Goal: Task Accomplishment & Management: Manage account settings

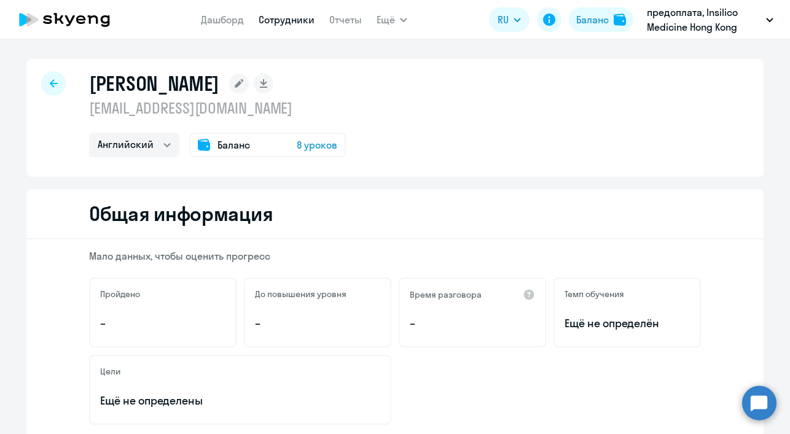
click at [235, 22] on link "Дашборд" at bounding box center [222, 20] width 43 height 12
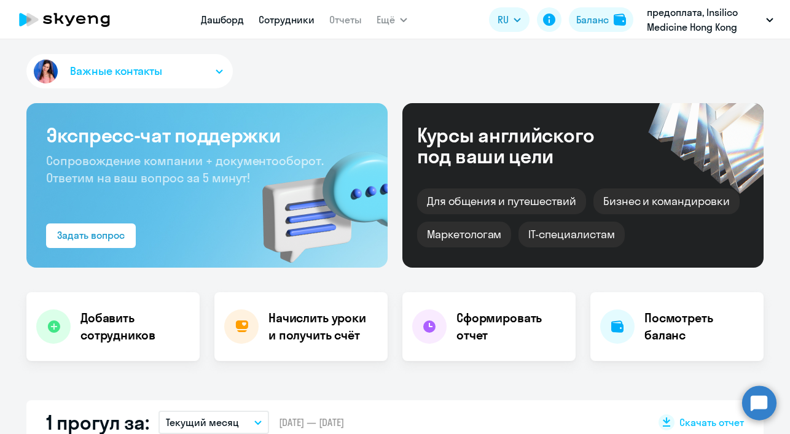
click at [294, 21] on link "Сотрудники" at bounding box center [287, 20] width 56 height 12
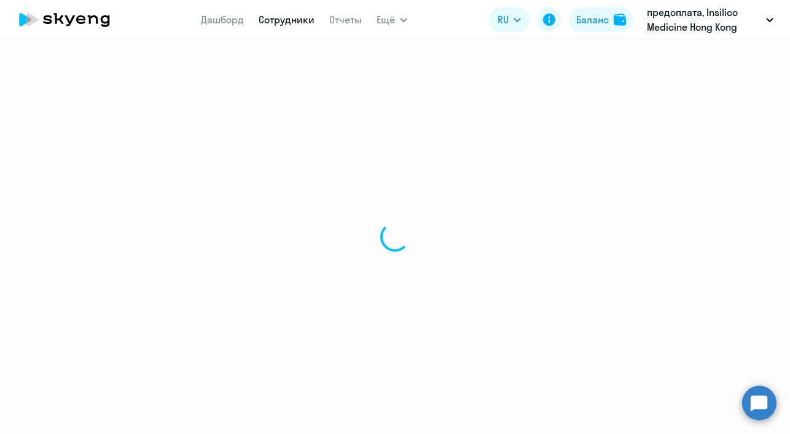
select select "30"
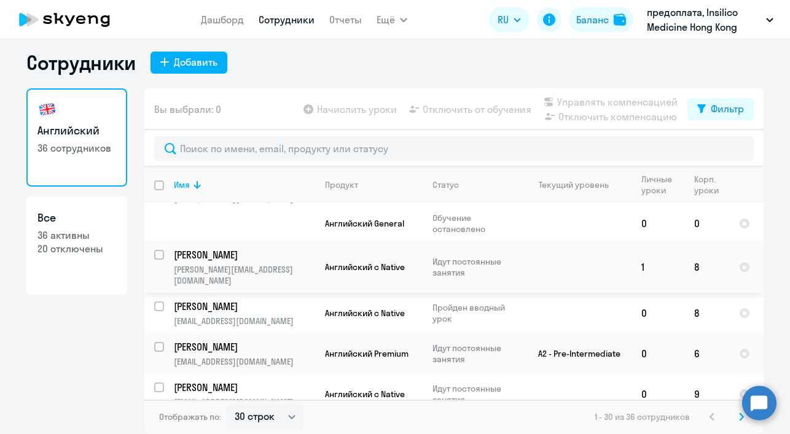
scroll to position [7, 0]
click at [739, 419] on icon at bounding box center [741, 416] width 4 height 7
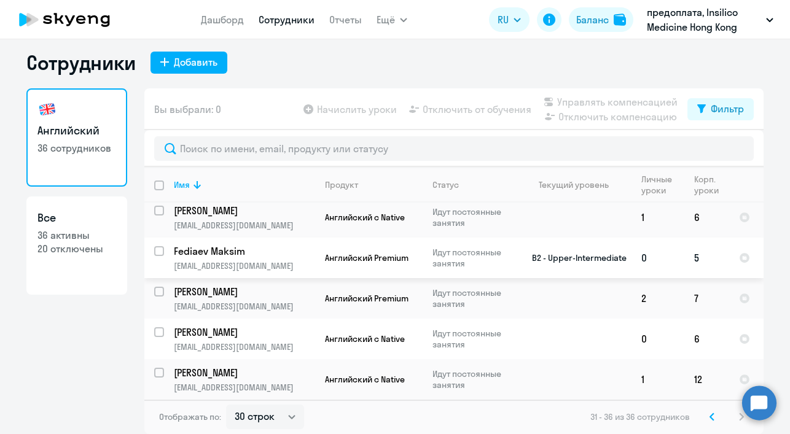
scroll to position [46, 0]
click at [710, 418] on icon at bounding box center [712, 416] width 4 height 7
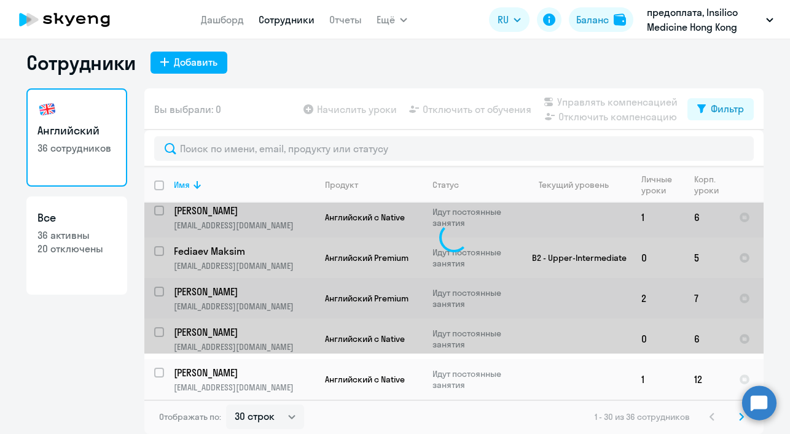
scroll to position [0, 0]
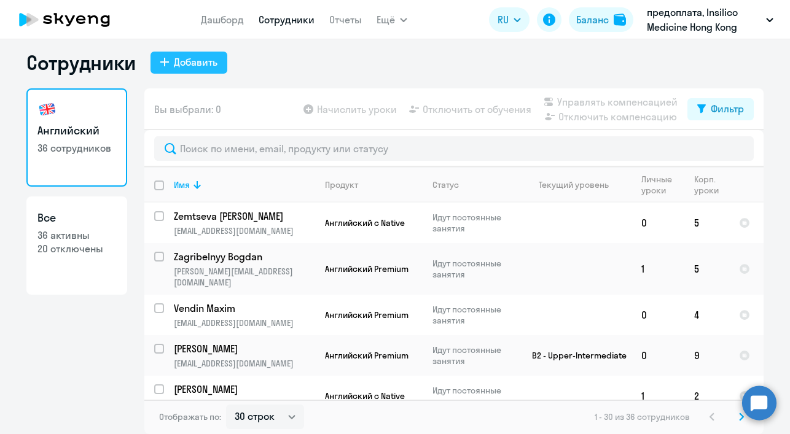
click at [208, 65] on div "Добавить" at bounding box center [196, 62] width 44 height 15
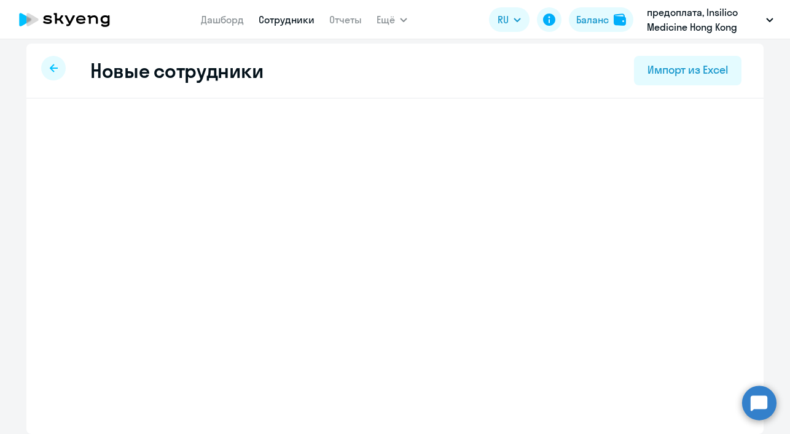
scroll to position [6, 0]
select select "english_adult_not_native_speaker"
select select "4"
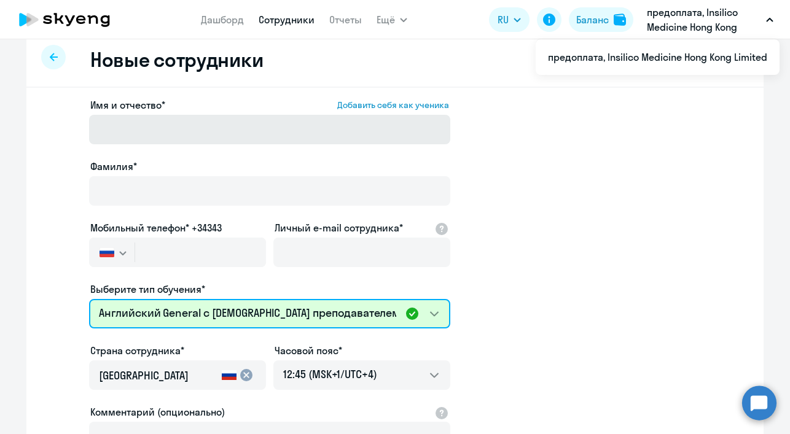
scroll to position [62, 0]
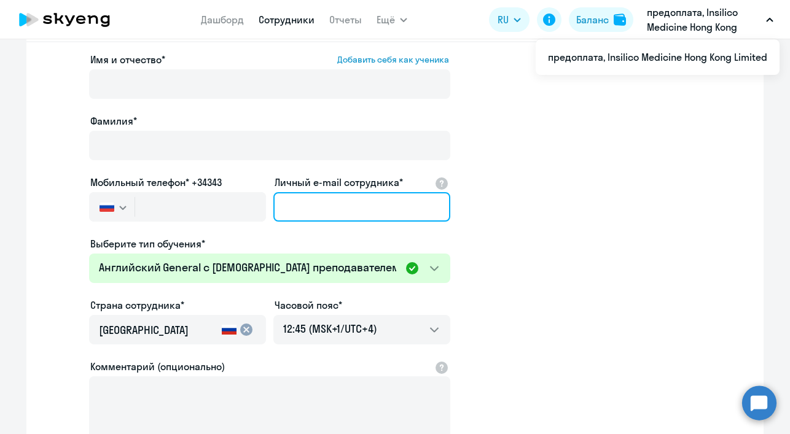
paste input "[PERSON_NAME][EMAIL_ADDRESS][DOMAIN_NAME]"
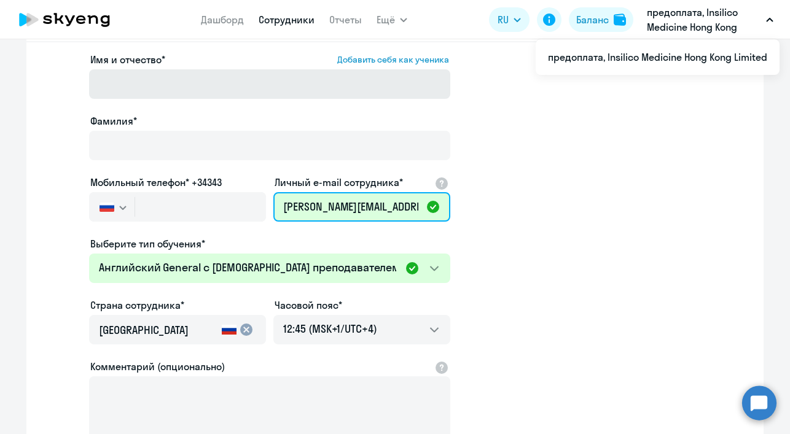
type input "[PERSON_NAME][EMAIL_ADDRESS][DOMAIN_NAME]"
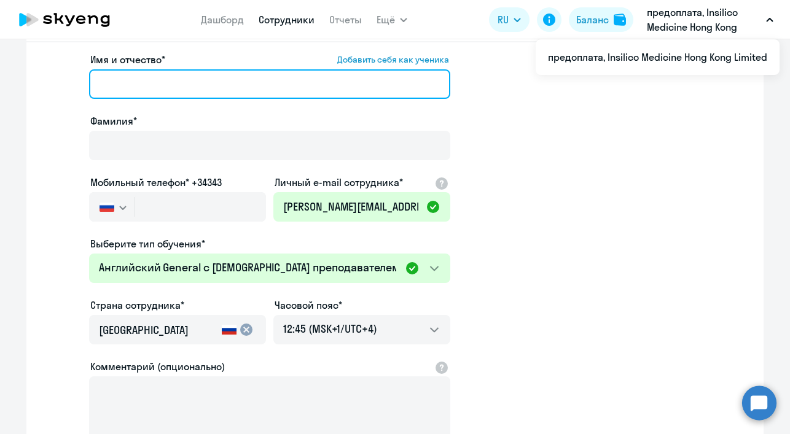
paste input "[PERSON_NAME]"
drag, startPoint x: 125, startPoint y: 82, endPoint x: 194, endPoint y: 85, distance: 69.5
click at [194, 85] on input "[PERSON_NAME]" at bounding box center [269, 83] width 361 height 29
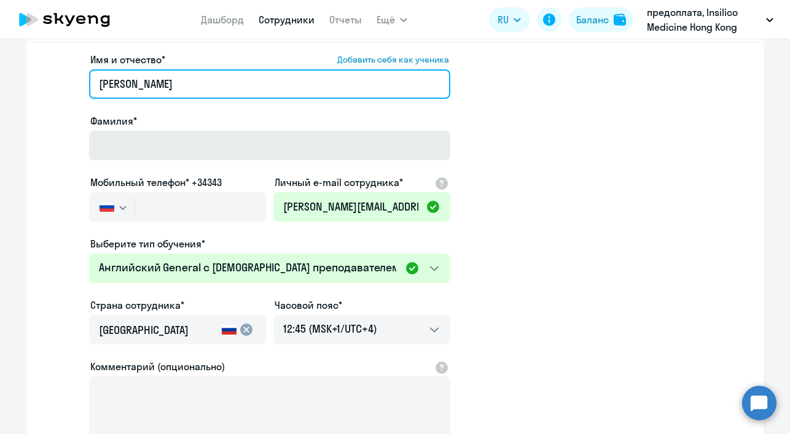
type input "[PERSON_NAME]"
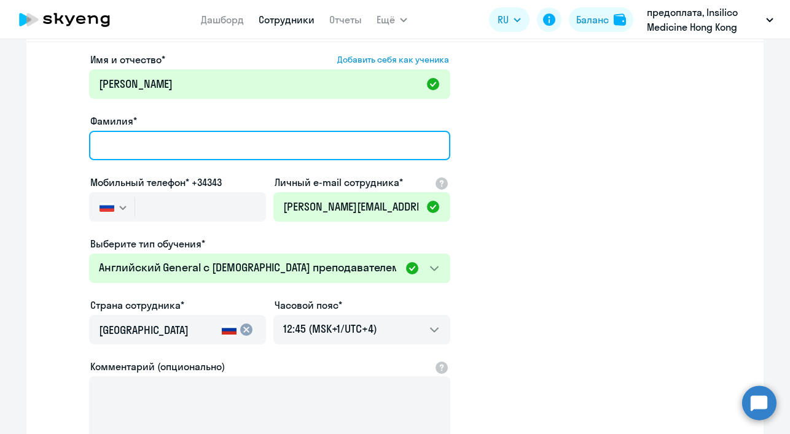
paste input "[PERSON_NAME]"
type input "[PERSON_NAME]"
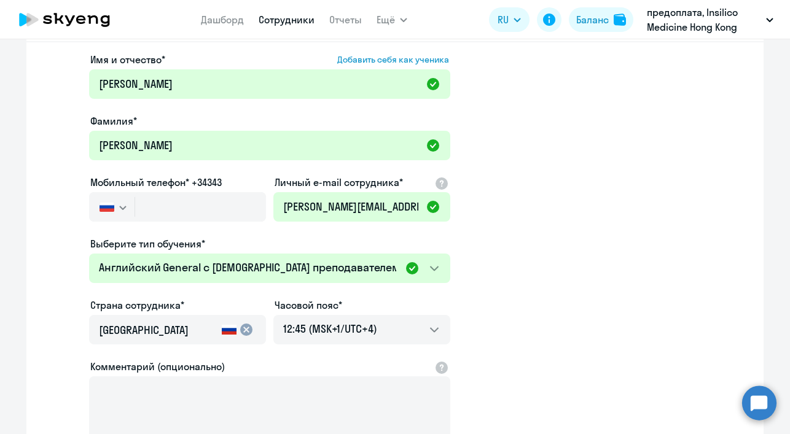
click at [577, 182] on app-new-student-form "Имя и отчество* Добавить себя как ученика [PERSON_NAME]* [PERSON_NAME] Мобильны…" at bounding box center [395, 271] width 698 height 438
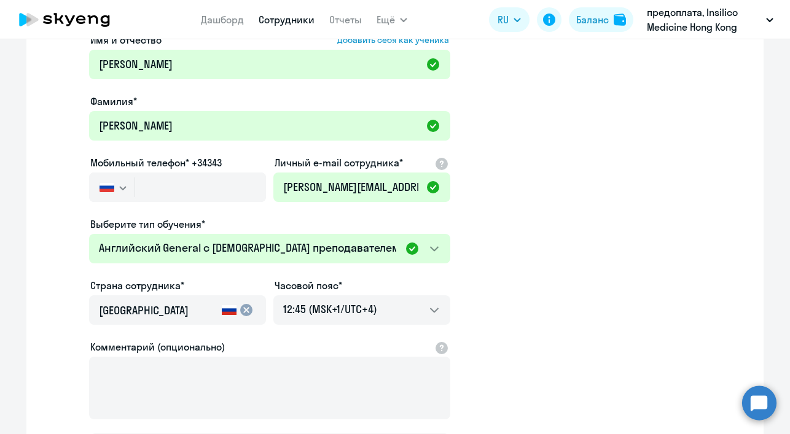
scroll to position [84, 0]
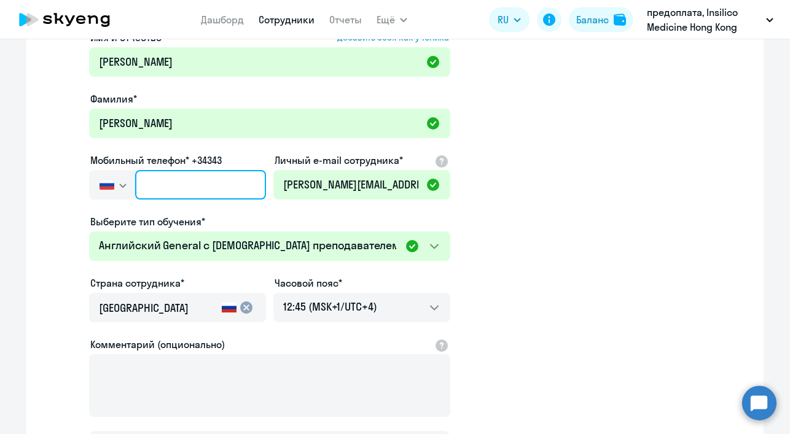
click at [173, 191] on input "text" at bounding box center [200, 184] width 131 height 29
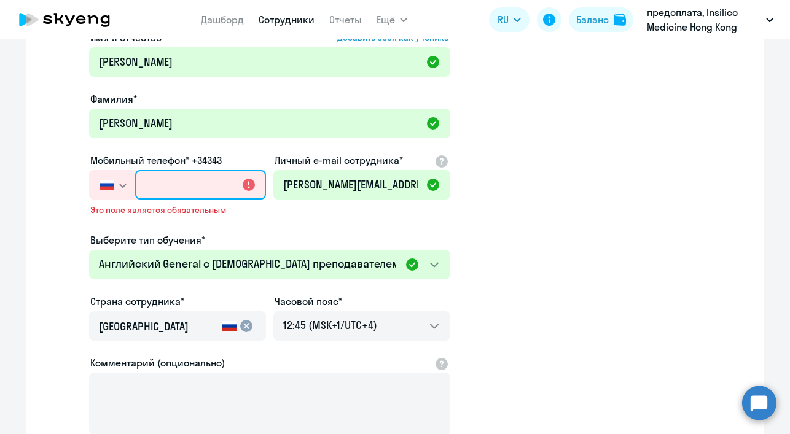
click at [169, 182] on input "text" at bounding box center [200, 184] width 131 height 29
paste input "[PHONE_NUMBER]"
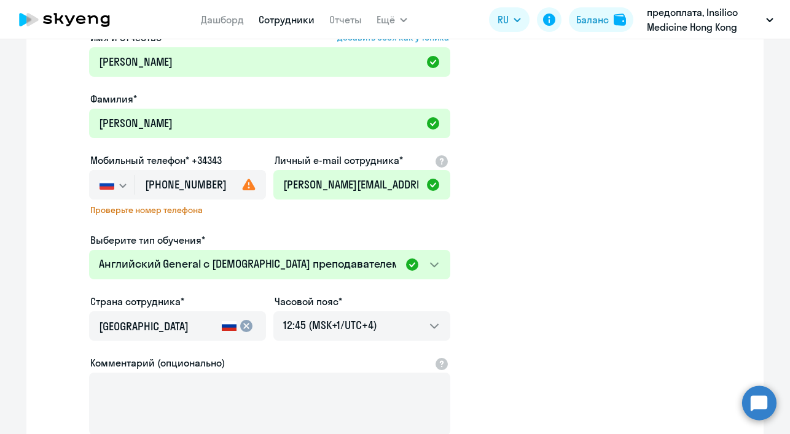
click at [282, 223] on div "Имя и отчество* Добавить себя как ученика [PERSON_NAME]* [PERSON_NAME] Мобильны…" at bounding box center [269, 258] width 361 height 456
click at [492, 210] on app-new-student-form "Имя и отчество* Добавить себя как ученика [PERSON_NAME]* [PERSON_NAME] Мобильны…" at bounding box center [395, 258] width 698 height 456
click at [243, 186] on use at bounding box center [249, 185] width 13 height 12
click at [189, 184] on input "[PHONE_NUMBER]" at bounding box center [200, 184] width 131 height 29
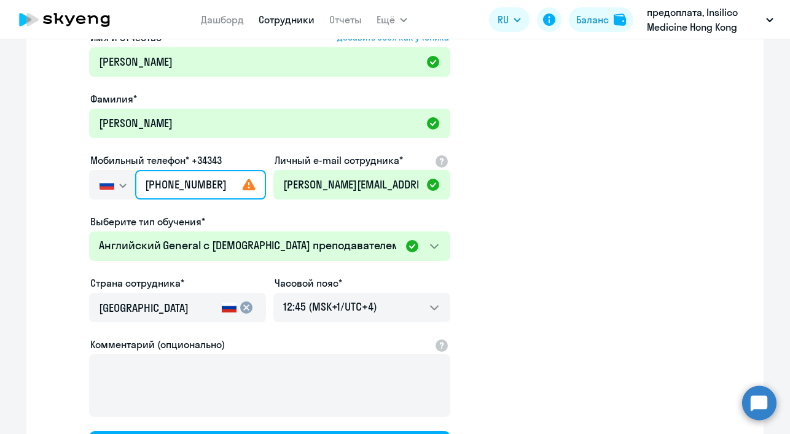
type input "[PHONE_NUMBER]"
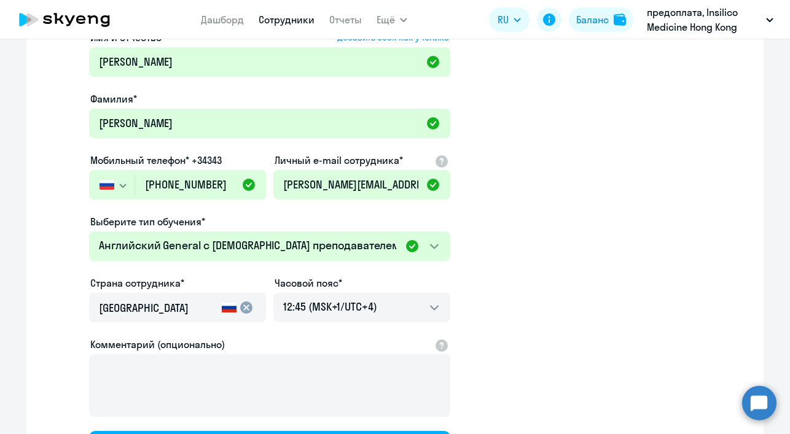
click at [599, 185] on app-new-student-form "Имя и отчество* Добавить себя как ученика [PERSON_NAME]* [PERSON_NAME] Мобильны…" at bounding box center [395, 249] width 698 height 438
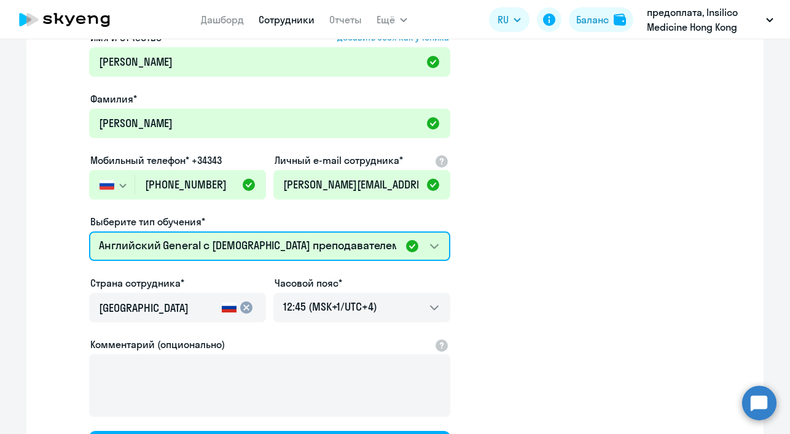
select select "english_adult_native_speaker"
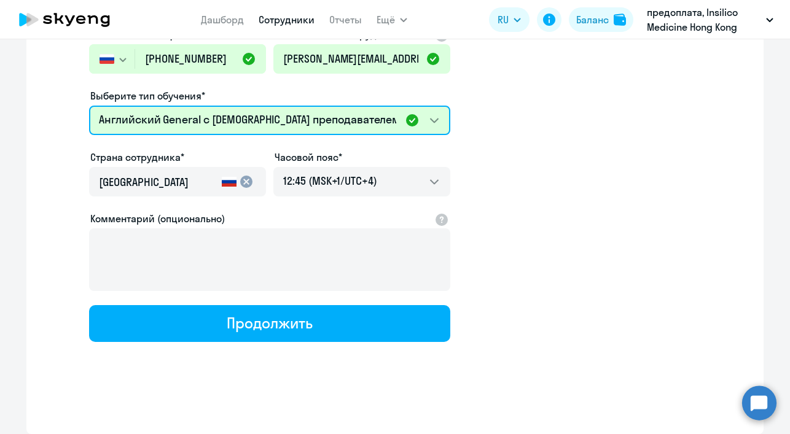
scroll to position [209, 0]
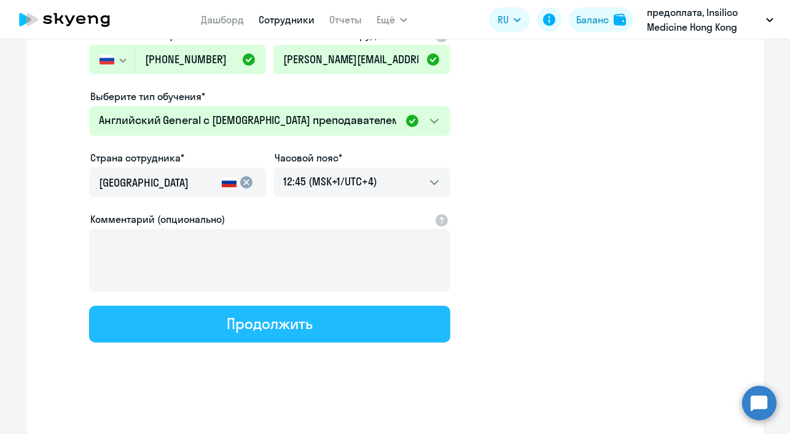
click at [262, 330] on div "Продолжить" at bounding box center [269, 324] width 85 height 20
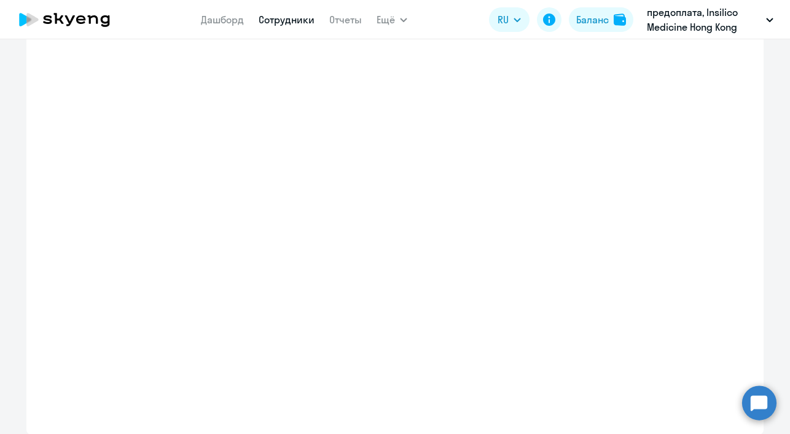
select select "english_adult_native_speaker"
select select "4"
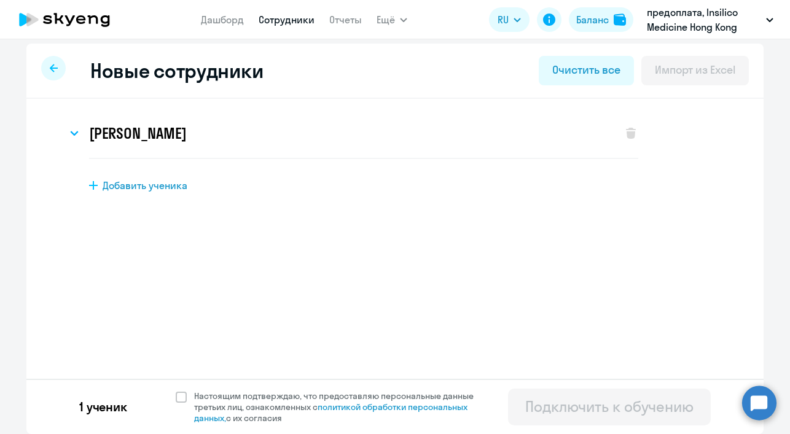
scroll to position [6, 0]
click at [176, 397] on span at bounding box center [181, 397] width 11 height 11
click at [175, 391] on input "Настоящим подтверждаю, что предоставляю персональные данные третьих лиц, ознако…" at bounding box center [175, 390] width 1 height 1
checkbox input "true"
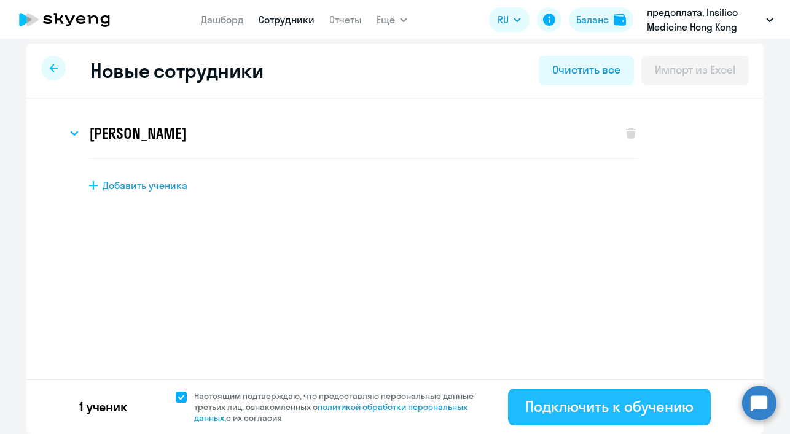
click at [629, 411] on div "Подключить к обучению" at bounding box center [609, 407] width 168 height 20
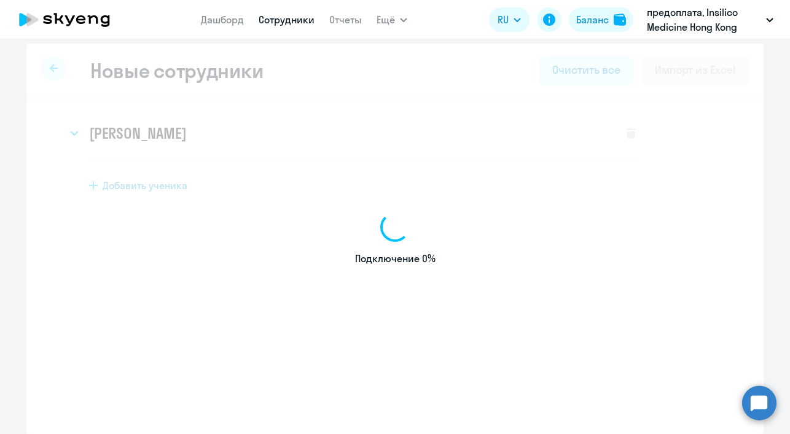
select select "english_adult_not_native_speaker"
select select "4"
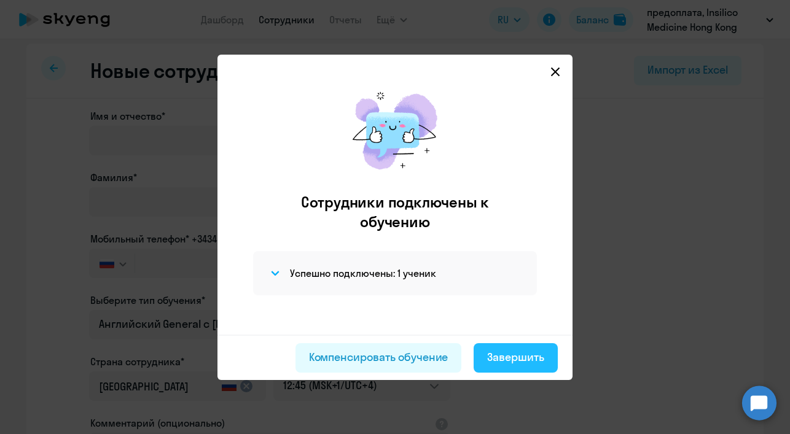
click at [508, 358] on div "Завершить" at bounding box center [515, 357] width 57 height 16
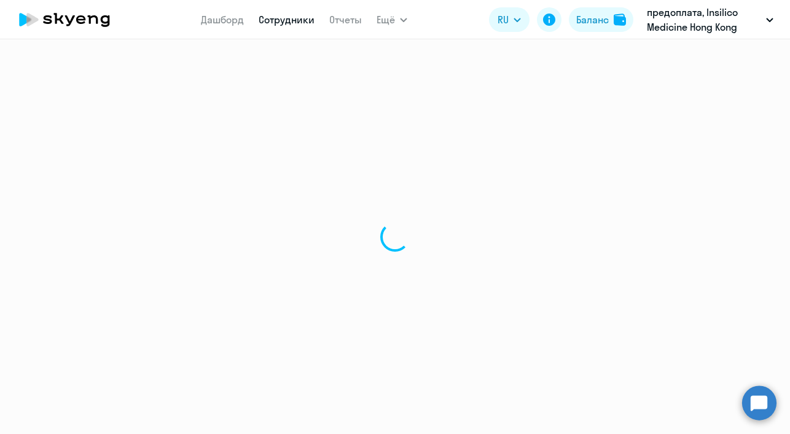
select select "30"
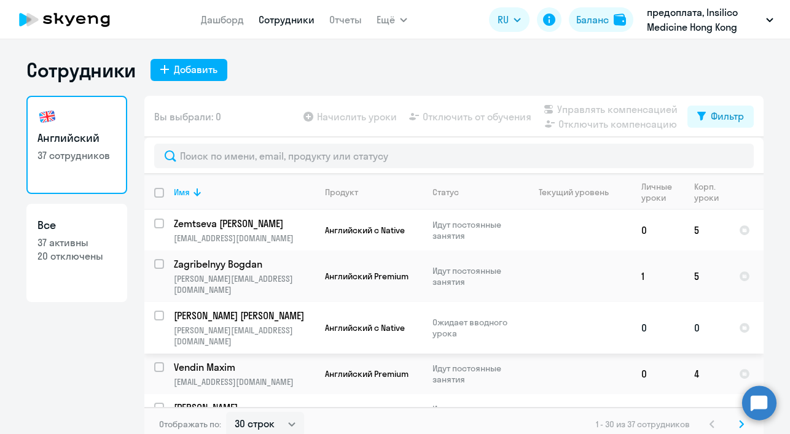
click at [154, 311] on input "select row 42520643" at bounding box center [166, 323] width 25 height 25
checkbox input "true"
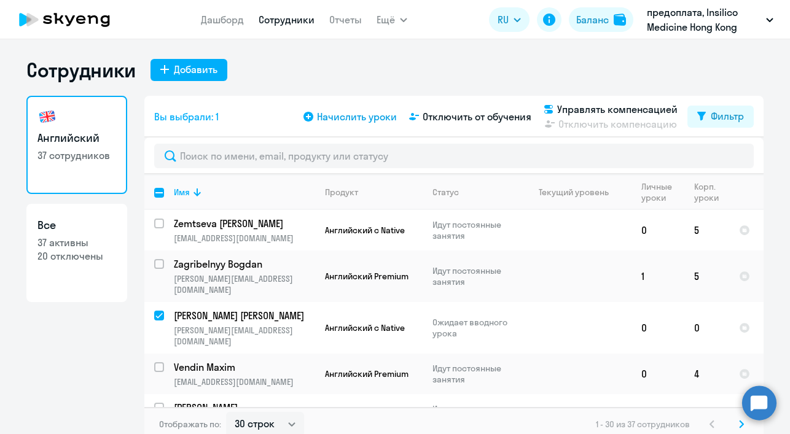
click at [333, 115] on span "Начислить уроки" at bounding box center [357, 116] width 80 height 15
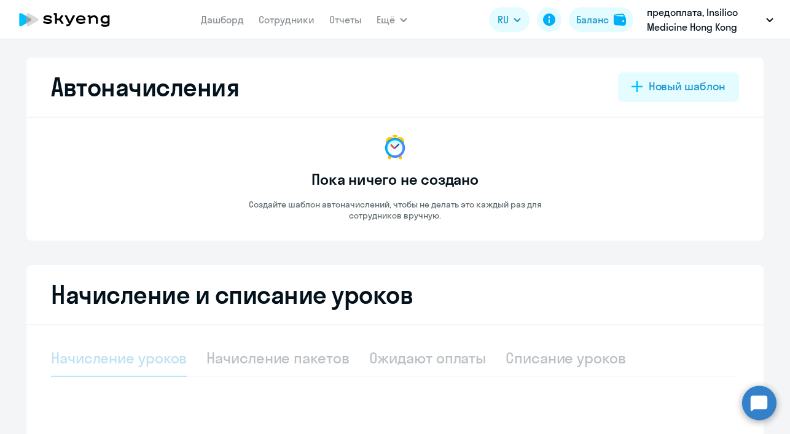
select select "10"
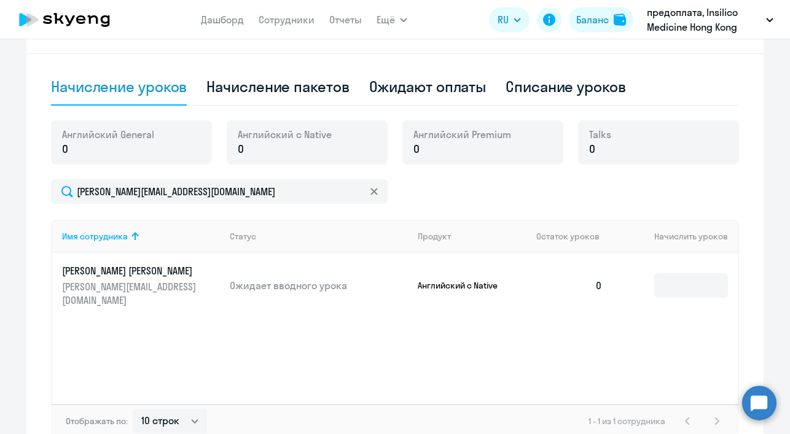
scroll to position [271, 0]
click at [682, 278] on input at bounding box center [691, 286] width 74 height 25
click at [314, 89] on div "Начисление пакетов" at bounding box center [277, 87] width 142 height 20
select select "10"
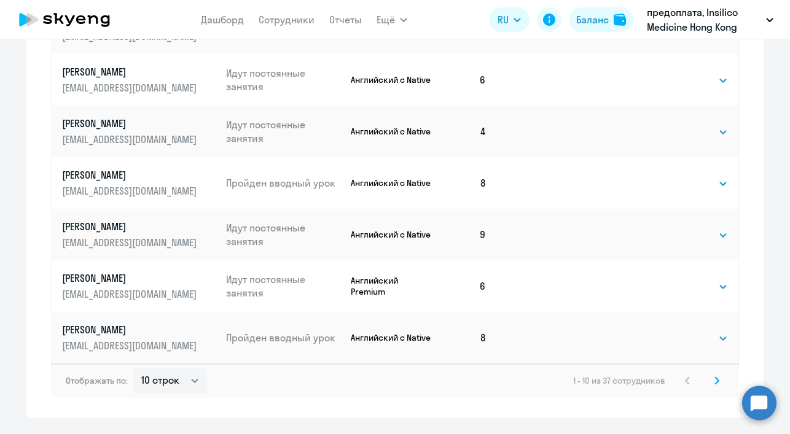
scroll to position [731, 0]
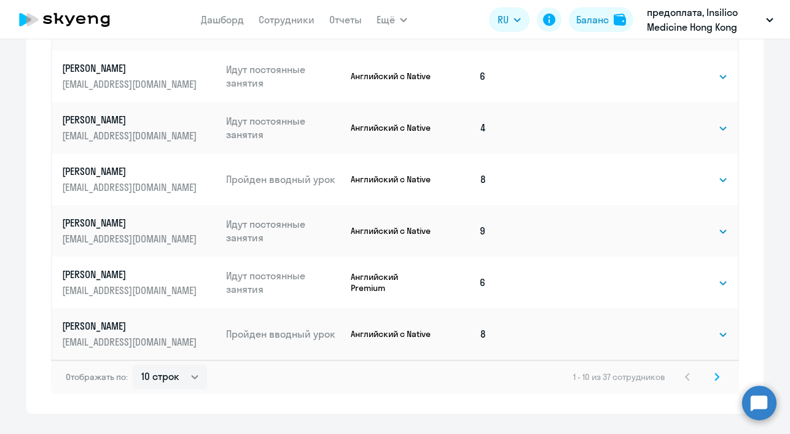
click at [715, 380] on svg-icon at bounding box center [716, 377] width 15 height 15
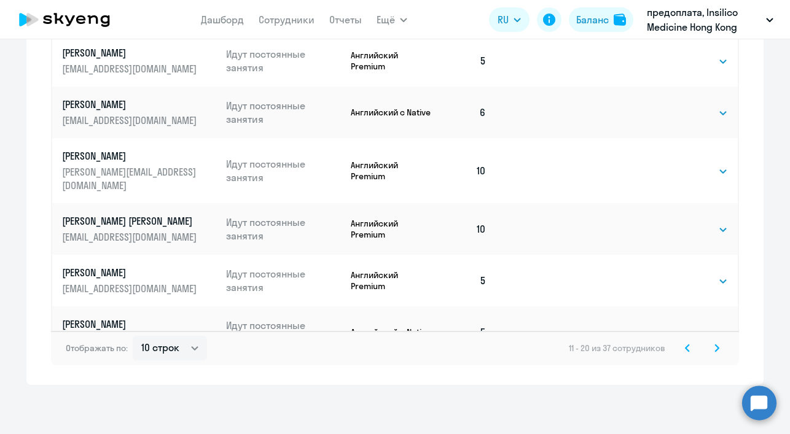
scroll to position [760, 0]
click at [715, 350] on icon at bounding box center [717, 348] width 4 height 7
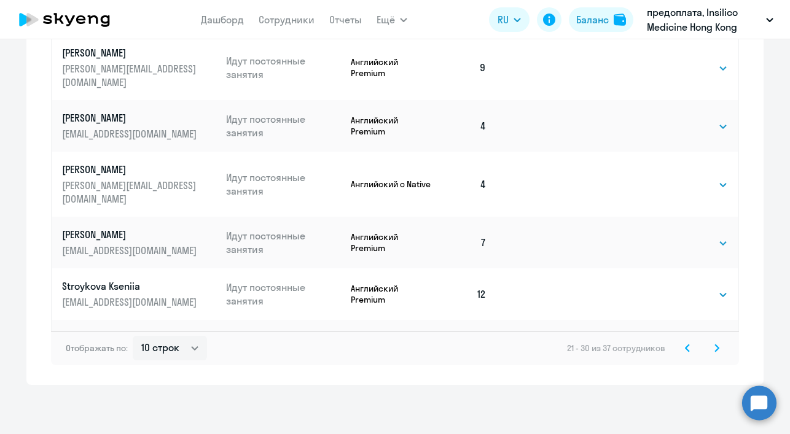
click at [715, 349] on icon at bounding box center [717, 348] width 4 height 7
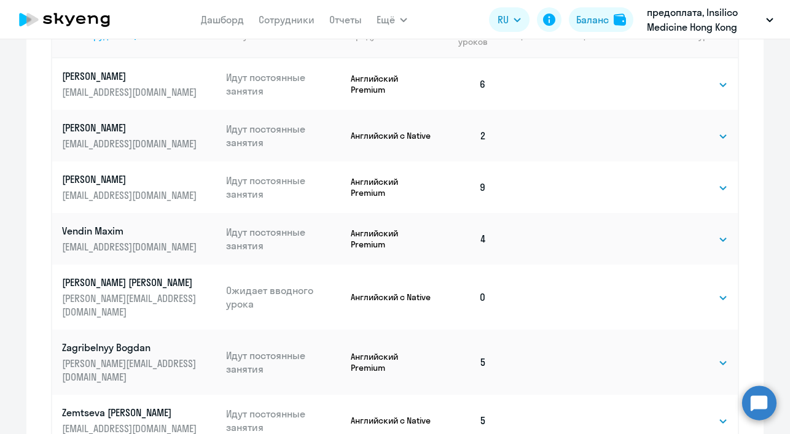
scroll to position [509, 0]
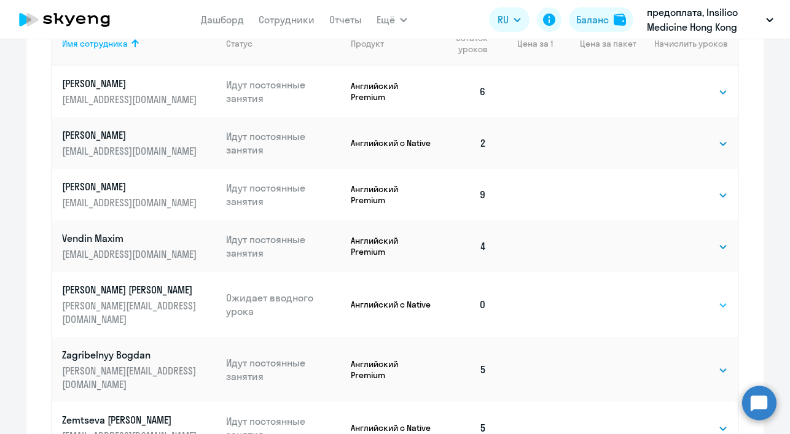
select select "4"
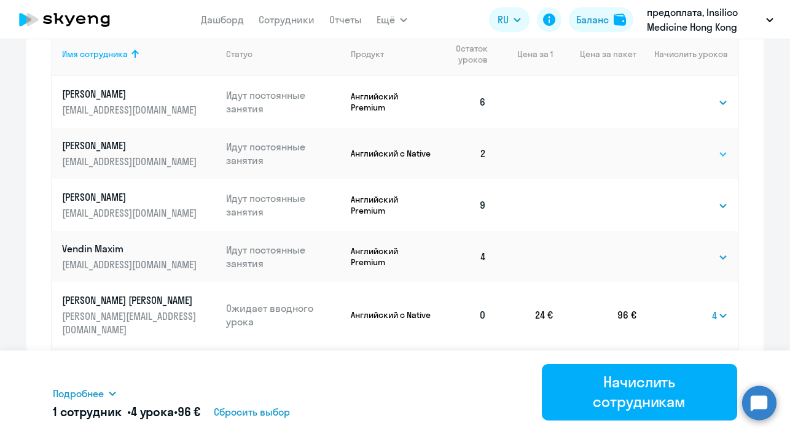
scroll to position [496, 0]
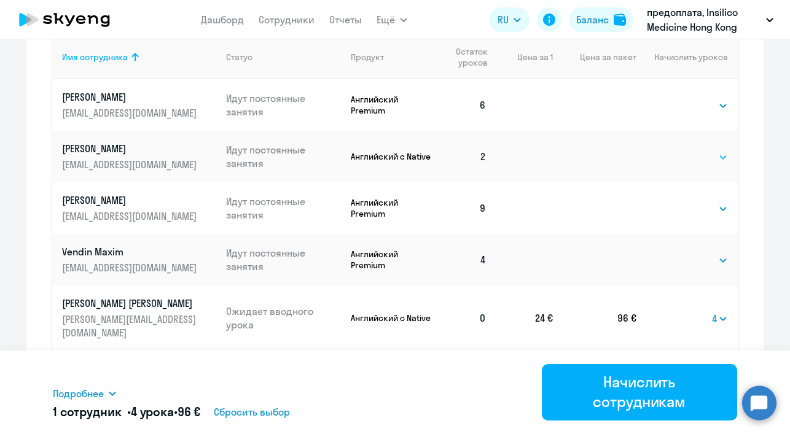
select select "4"
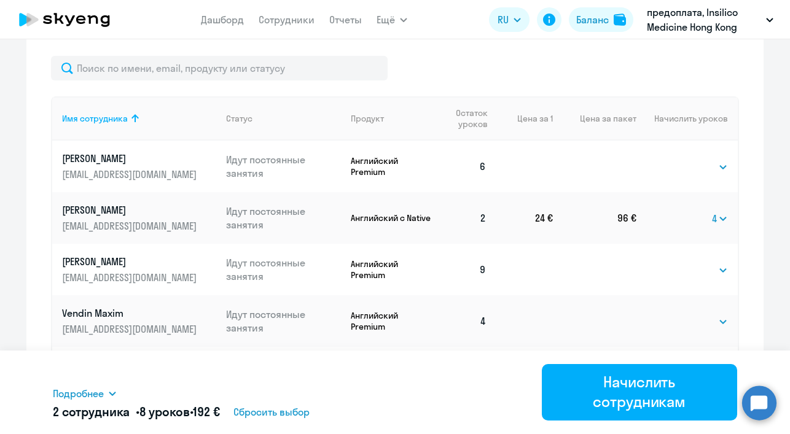
scroll to position [434, 0]
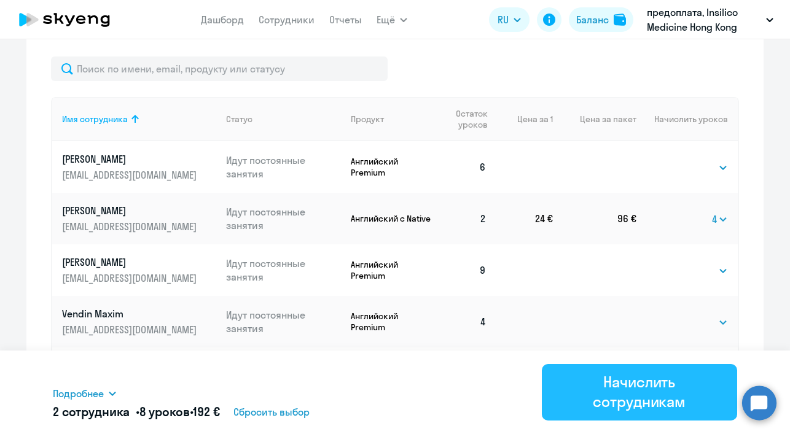
click at [645, 385] on div "Начислить сотрудникам" at bounding box center [640, 391] width 162 height 39
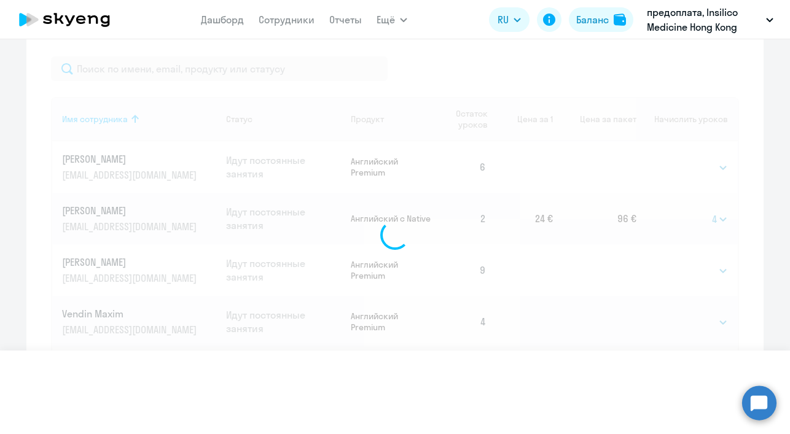
select select
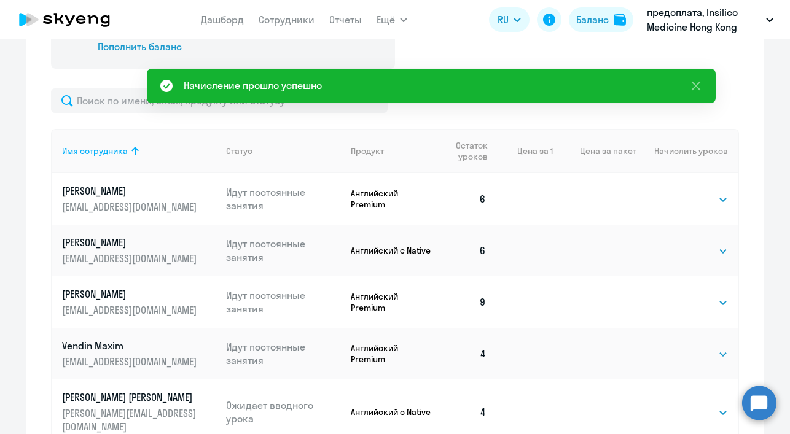
scroll to position [400, 0]
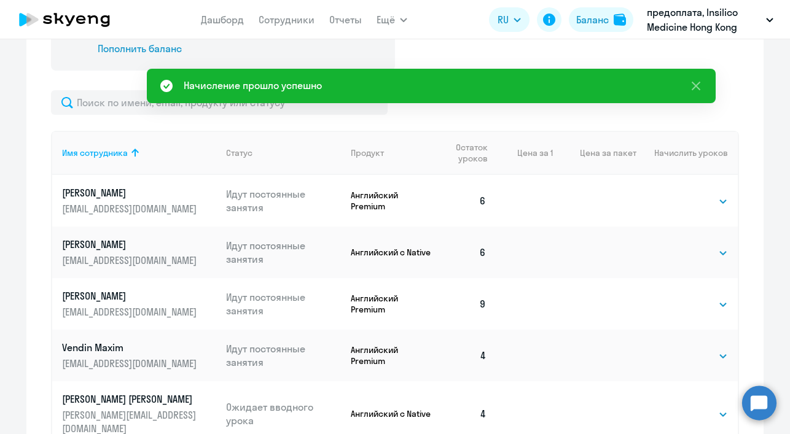
click at [82, 193] on p "[PERSON_NAME]" at bounding box center [131, 193] width 138 height 14
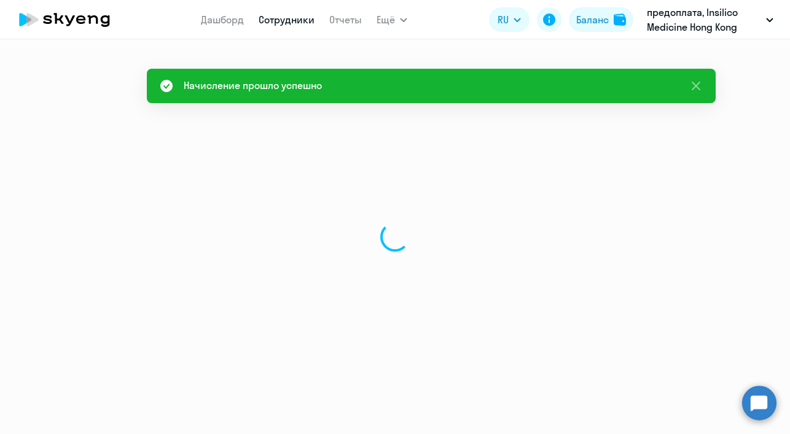
select select "english"
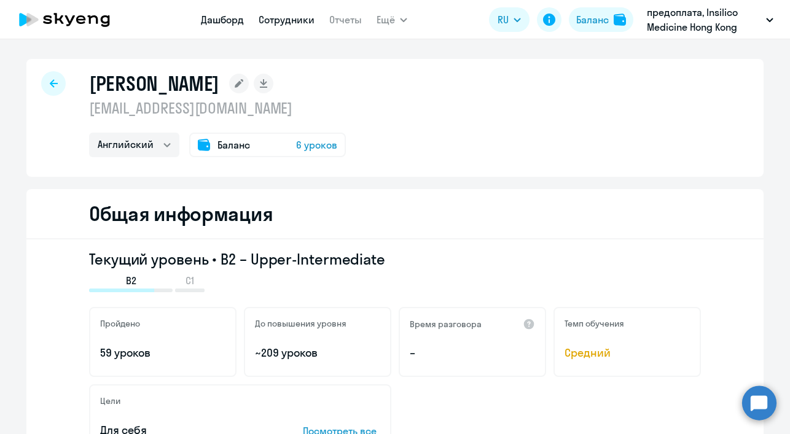
click at [220, 22] on link "Дашборд" at bounding box center [222, 20] width 43 height 12
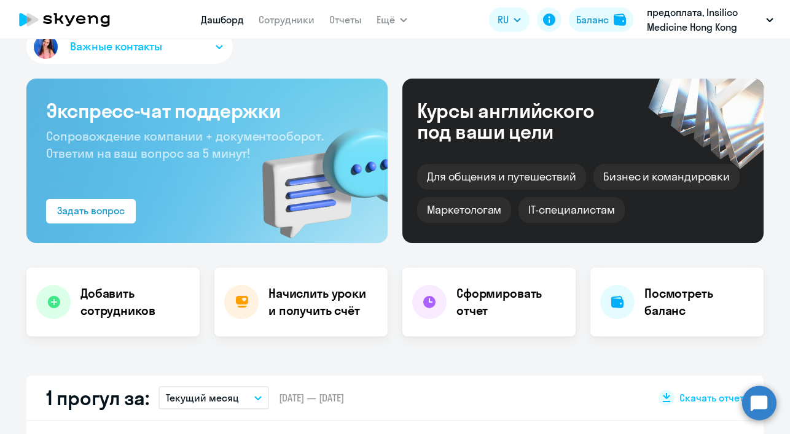
scroll to position [20, 0]
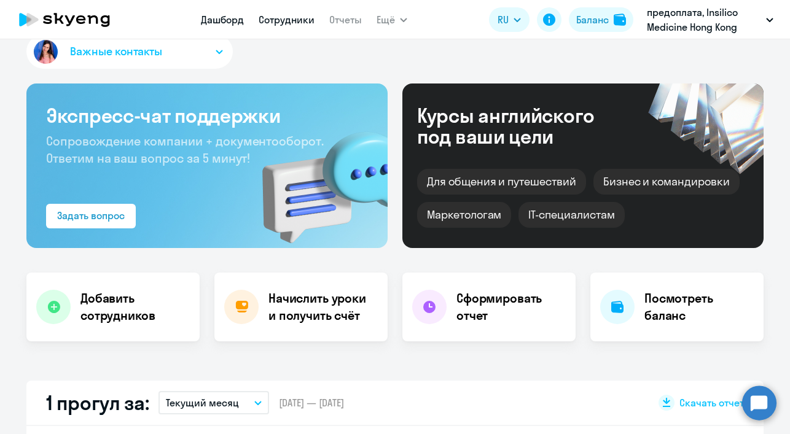
click at [278, 18] on link "Сотрудники" at bounding box center [287, 20] width 56 height 12
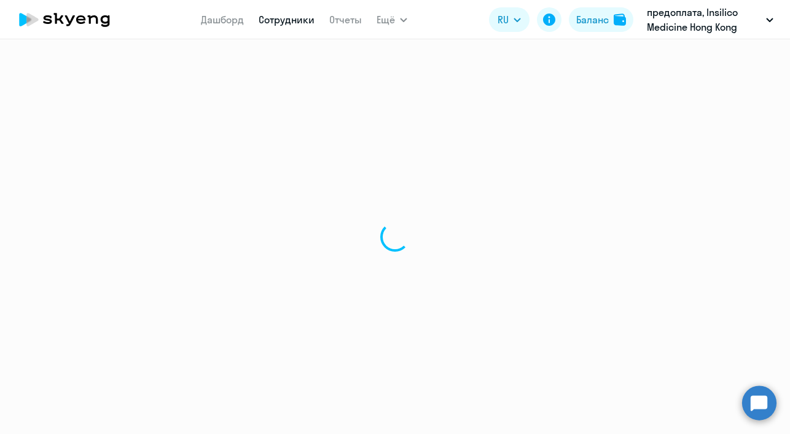
select select "30"
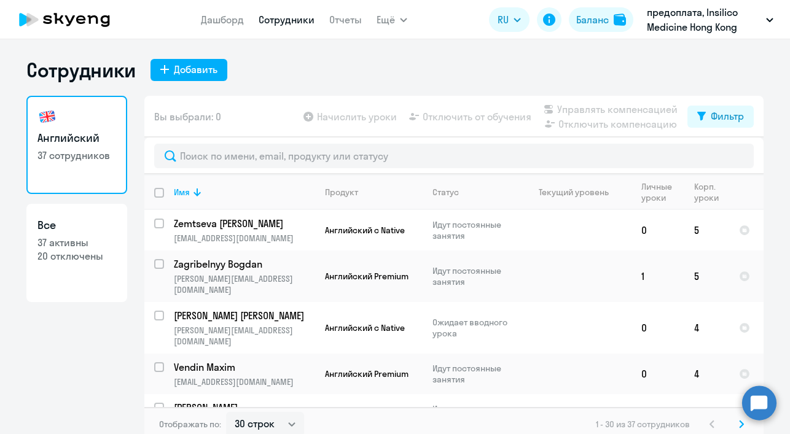
click at [458, 115] on app-table-action-button "Отключить от обучения" at bounding box center [469, 116] width 125 height 15
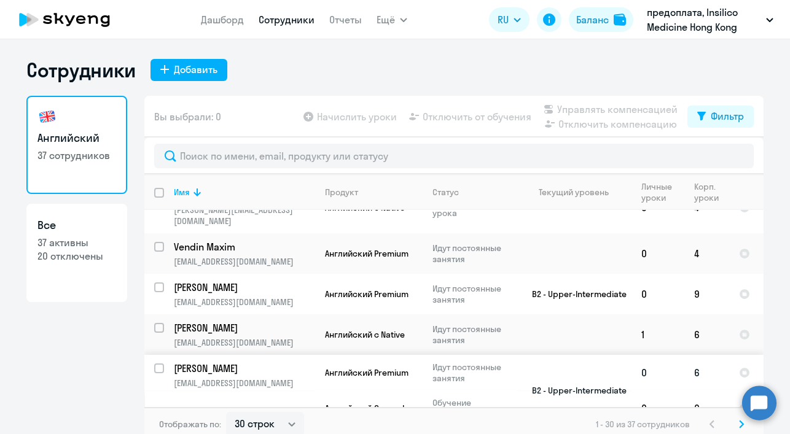
scroll to position [125, 0]
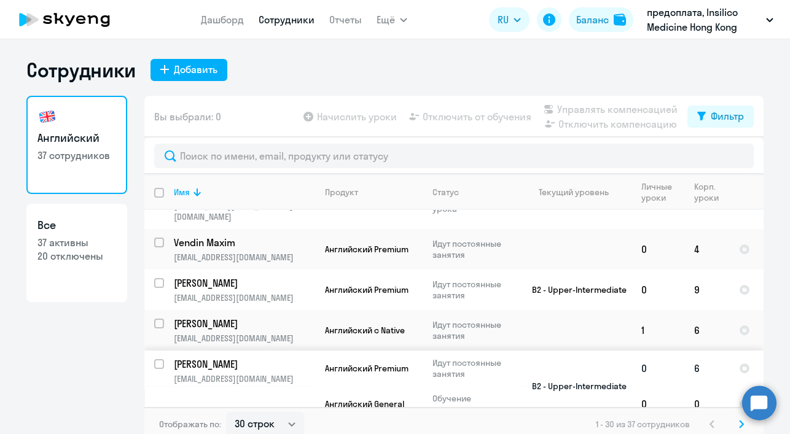
click at [154, 359] on input "select row 38566504" at bounding box center [166, 371] width 25 height 25
checkbox input "true"
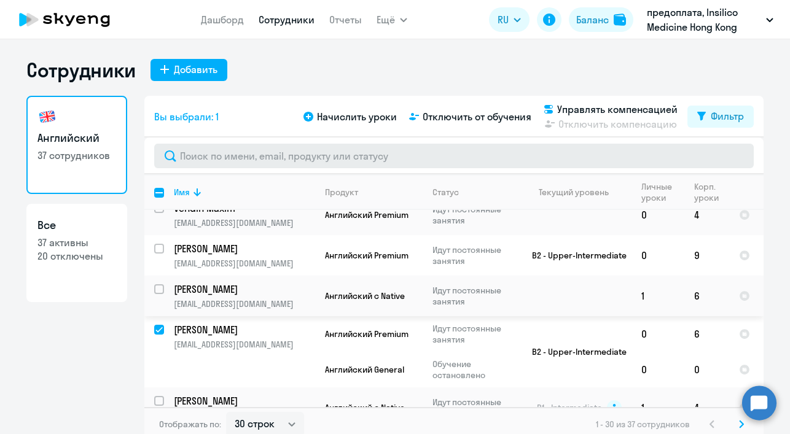
scroll to position [155, 0]
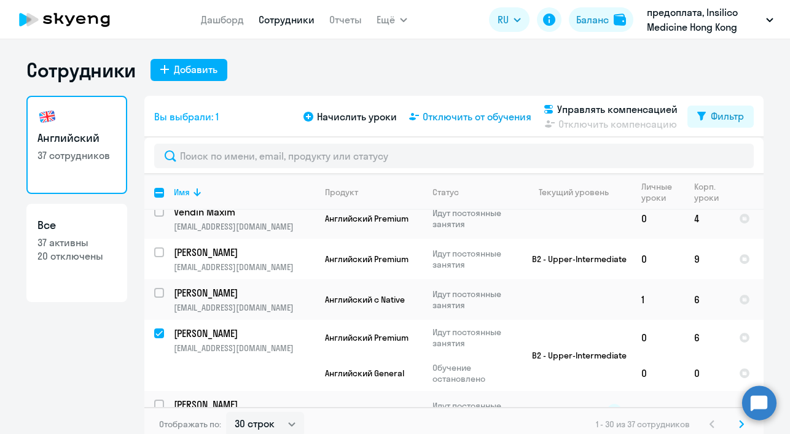
click at [502, 118] on span "Отключить от обучения" at bounding box center [477, 116] width 109 height 15
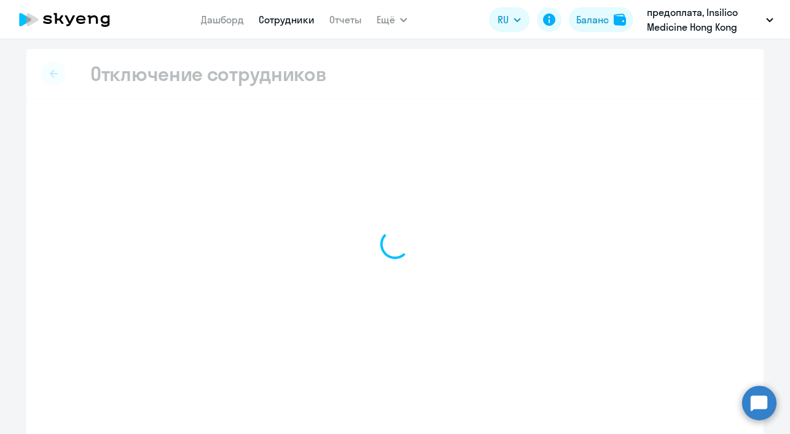
select select "all"
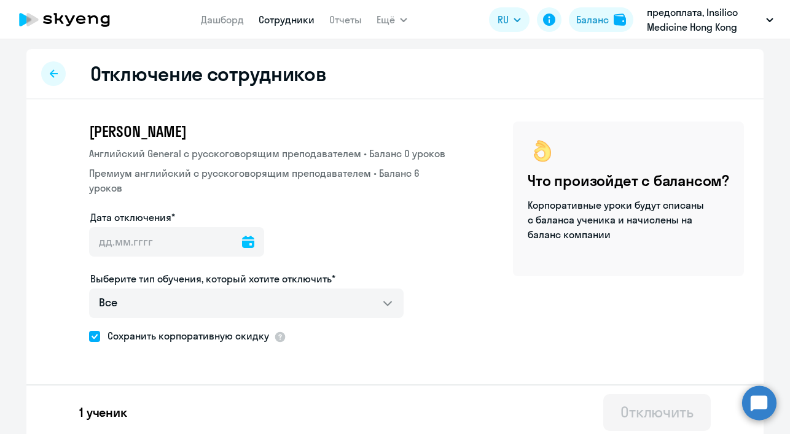
click at [244, 241] on icon at bounding box center [248, 242] width 12 height 12
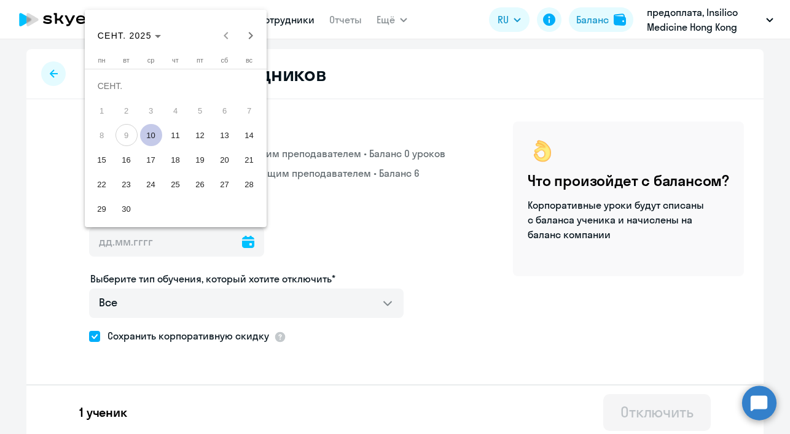
click at [150, 136] on span "10" at bounding box center [151, 135] width 22 height 22
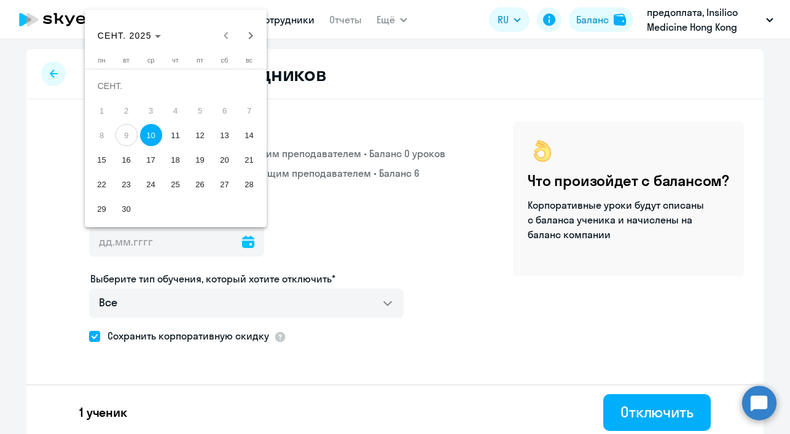
type input "[DATE]"
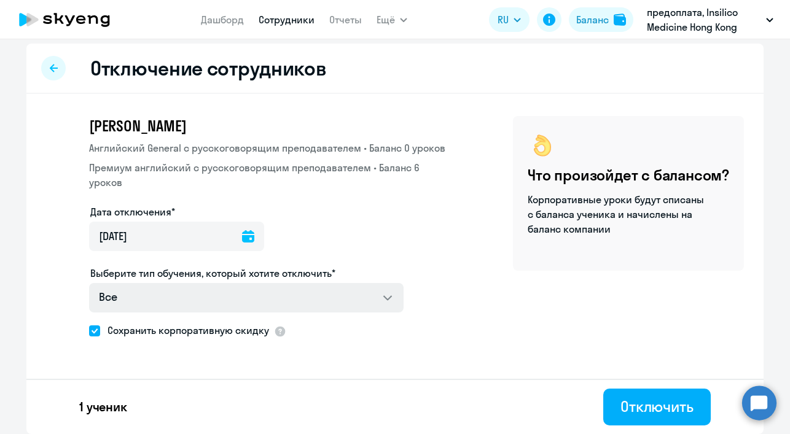
scroll to position [6, 0]
click at [90, 333] on span at bounding box center [94, 330] width 11 height 11
click at [89, 331] on input "Сохранить корпоративную скидку" at bounding box center [88, 330] width 1 height 1
checkbox input "false"
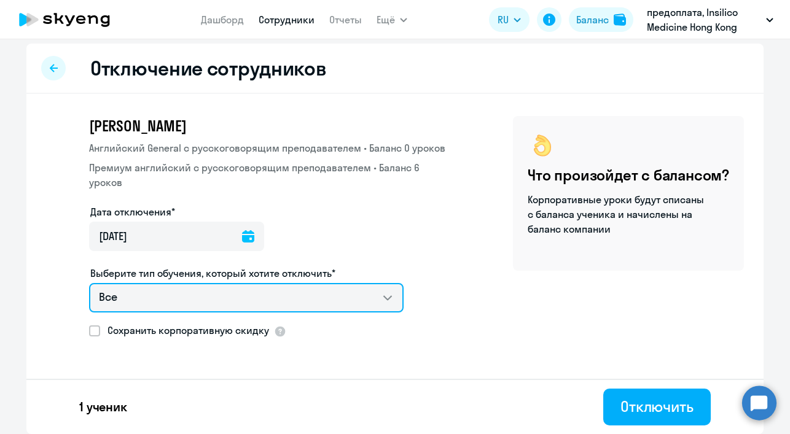
drag, startPoint x: 384, startPoint y: 297, endPoint x: 485, endPoint y: 300, distance: 100.8
click at [486, 300] on div "[PERSON_NAME] Английский General с русскоговорящим преподавателем • Баланс 0 ур…" at bounding box center [394, 260] width 737 height 332
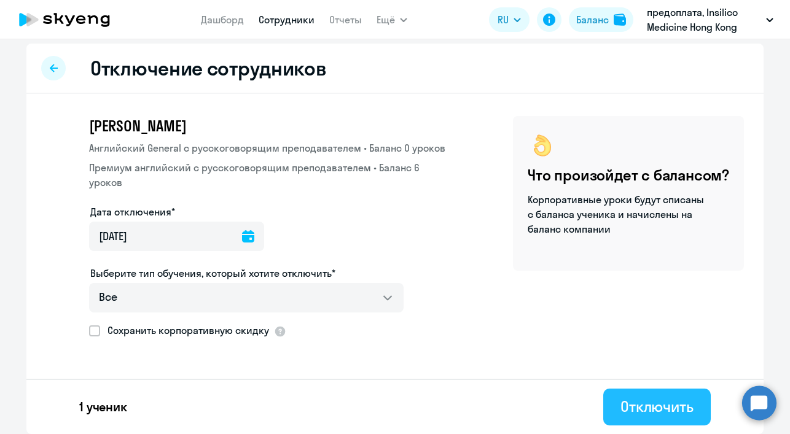
click at [646, 407] on div "Отключить" at bounding box center [656, 407] width 73 height 20
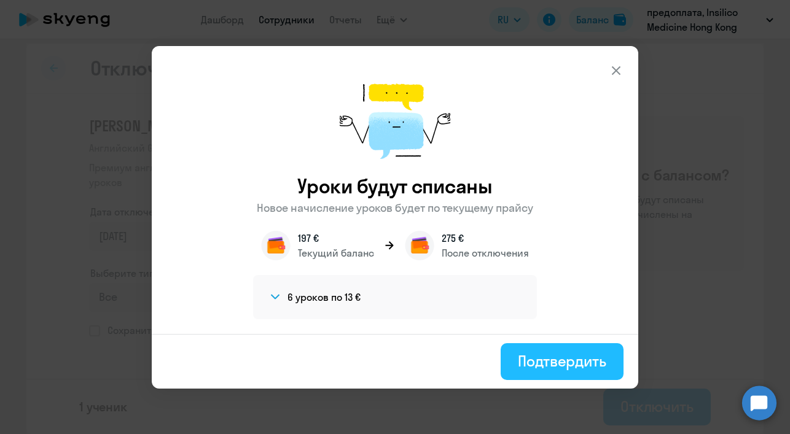
click at [543, 364] on div "Подтвердить" at bounding box center [562, 361] width 88 height 20
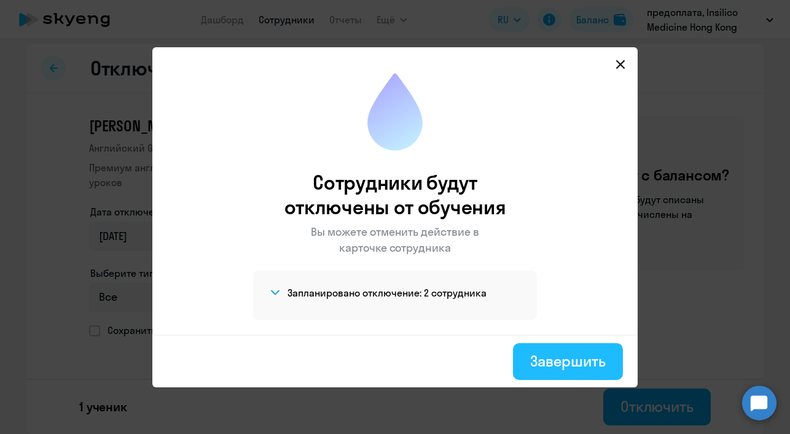
click at [587, 364] on div "Завершить" at bounding box center [568, 361] width 76 height 20
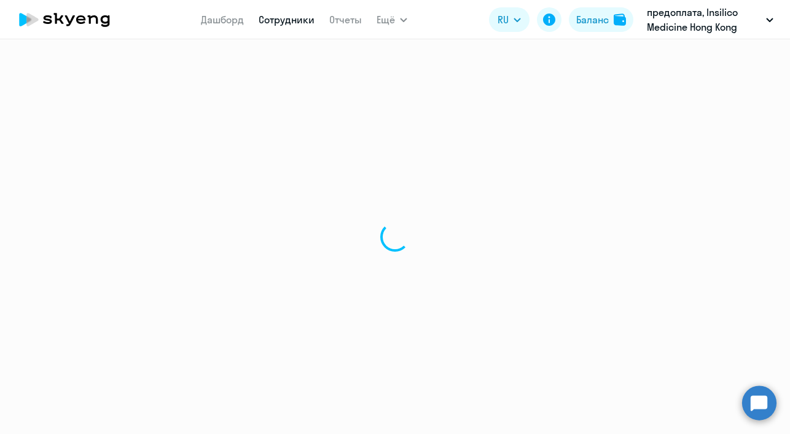
select select "30"
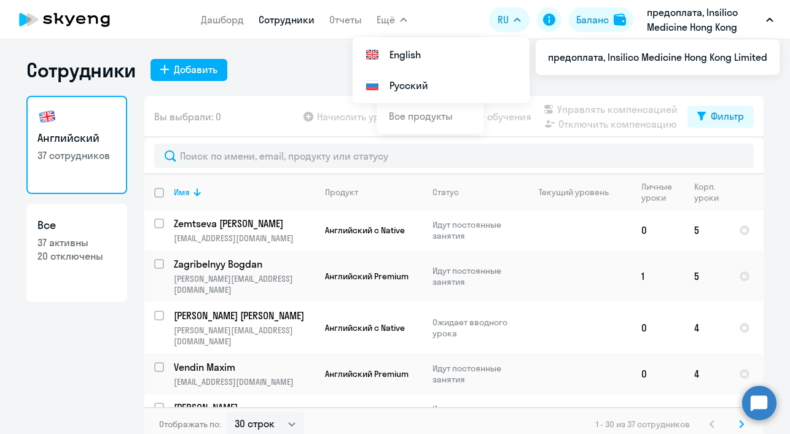
click at [760, 404] on circle at bounding box center [759, 403] width 34 height 34
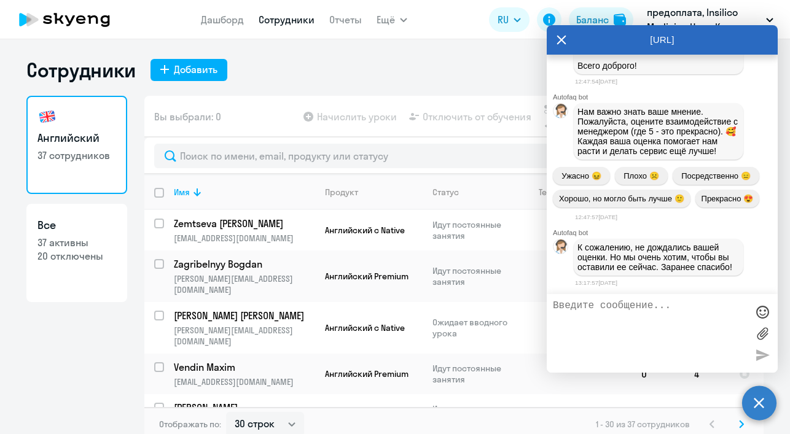
scroll to position [14205, 0]
click at [559, 41] on icon at bounding box center [561, 39] width 10 height 29
